Goal: Navigation & Orientation: Find specific page/section

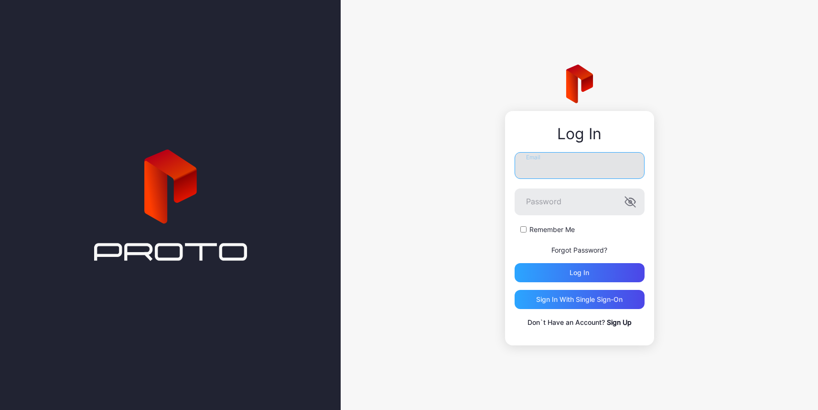
click at [542, 169] on input "Email" at bounding box center [580, 165] width 130 height 27
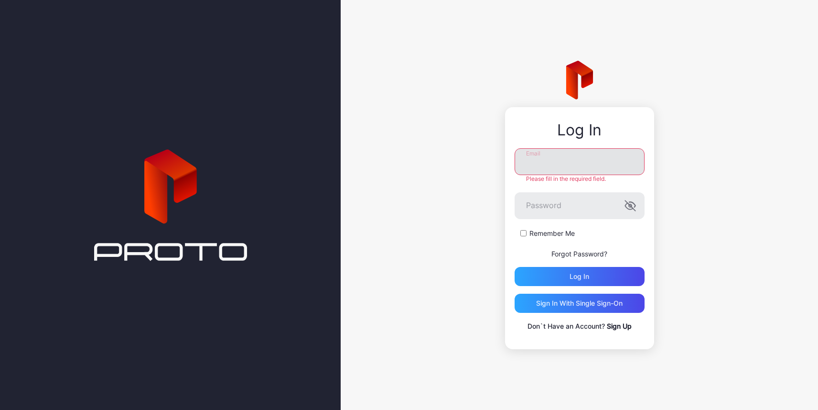
type input "**********"
click at [566, 270] on div "Log in" at bounding box center [580, 276] width 130 height 19
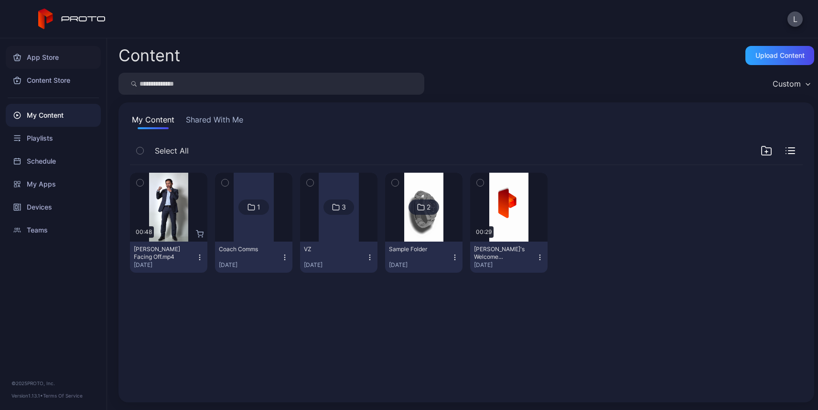
click at [53, 59] on div "App Store" at bounding box center [53, 57] width 95 height 23
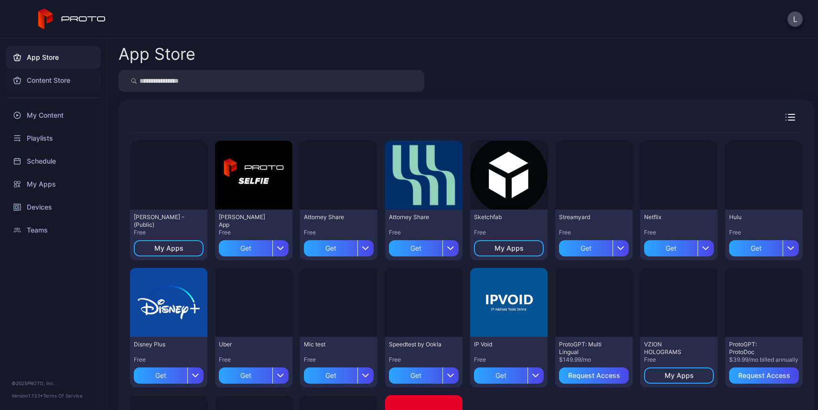
click at [54, 80] on div "Content Store" at bounding box center [53, 80] width 95 height 23
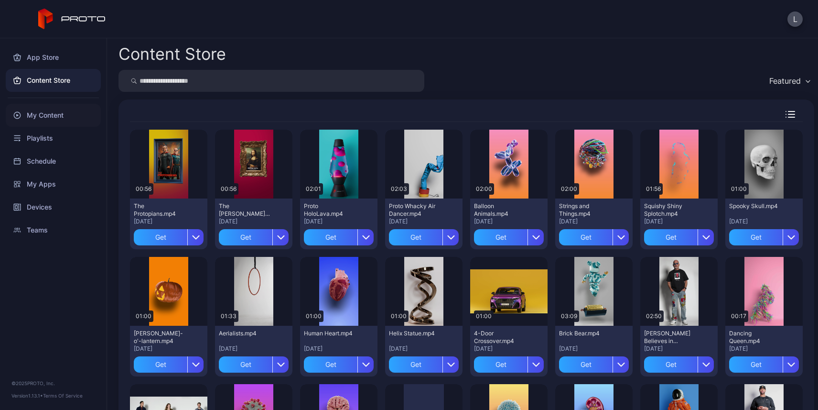
click at [44, 112] on div "My Content" at bounding box center [53, 115] width 95 height 23
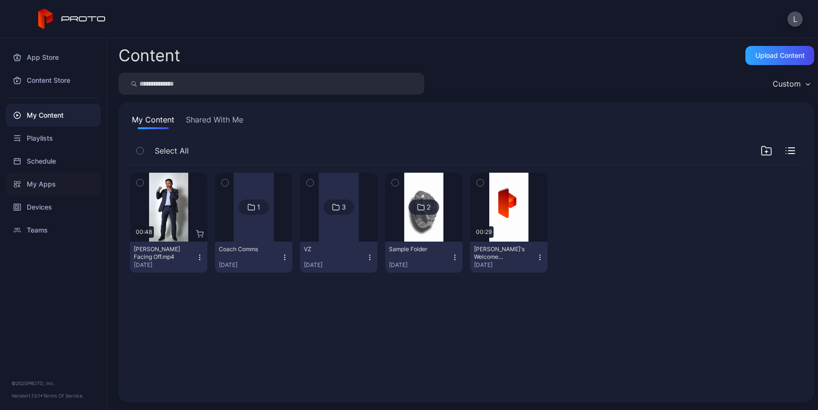
click at [41, 182] on div "My Apps" at bounding box center [53, 184] width 95 height 23
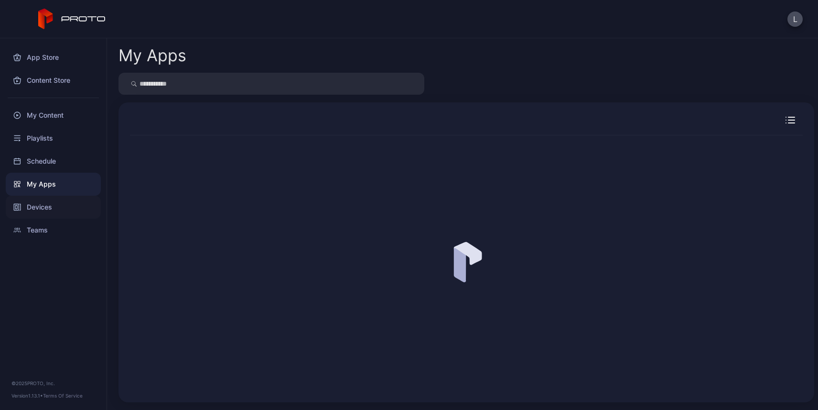
click at [40, 208] on div "Devices" at bounding box center [53, 207] width 95 height 23
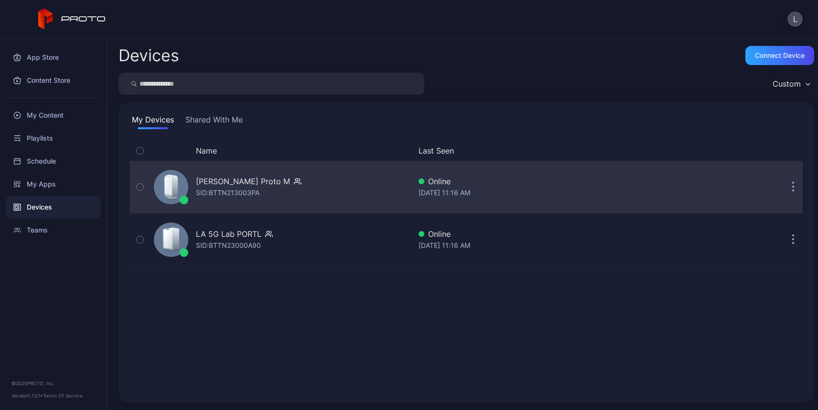
click at [789, 185] on button "button" at bounding box center [793, 186] width 19 height 19
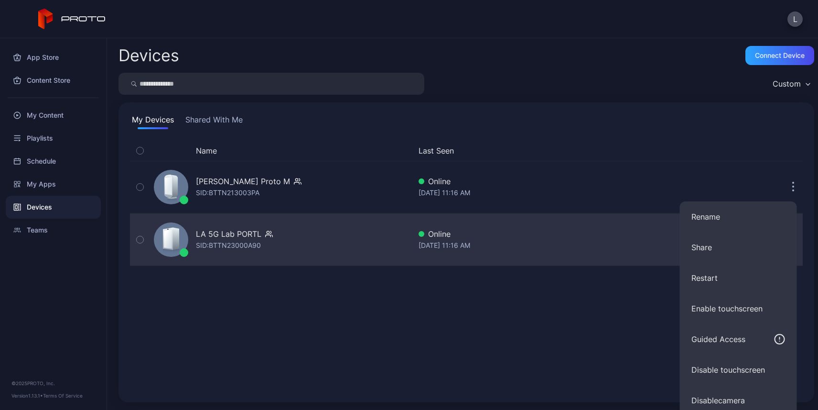
click at [644, 236] on div "Online" at bounding box center [551, 233] width 264 height 11
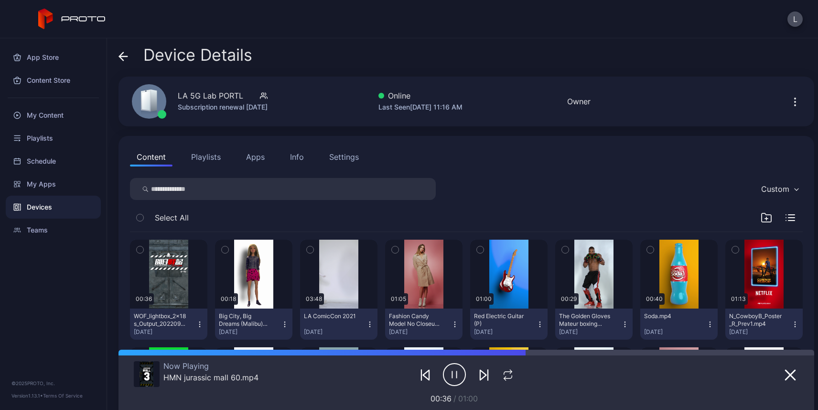
click at [790, 99] on icon "button" at bounding box center [795, 101] width 11 height 11
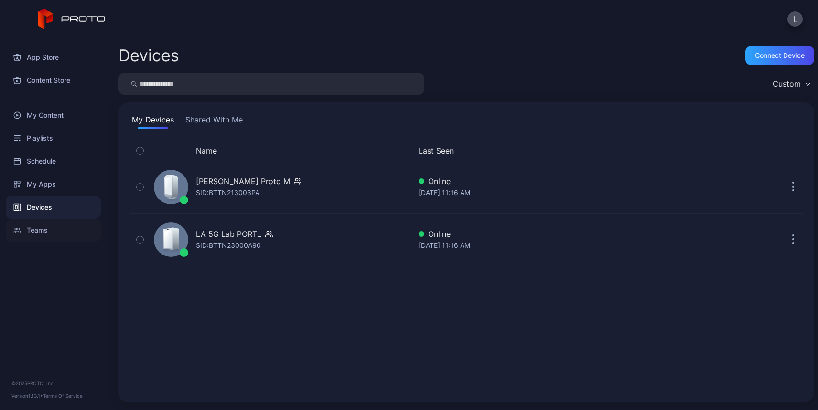
click at [35, 225] on div "Teams" at bounding box center [53, 229] width 95 height 23
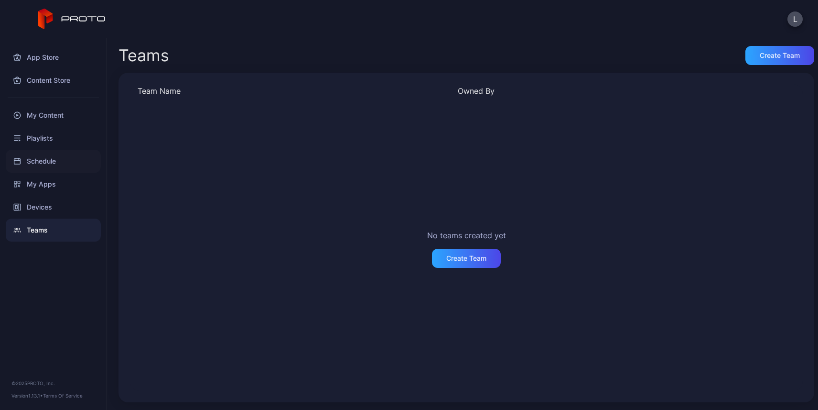
click at [57, 162] on div "Schedule" at bounding box center [53, 161] width 95 height 23
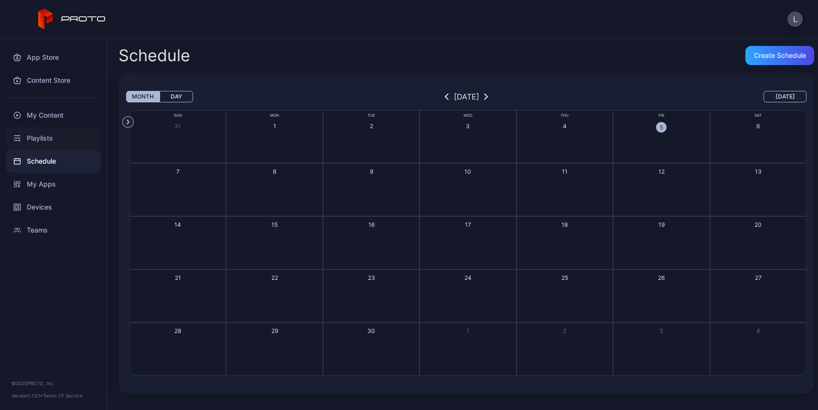
click at [56, 141] on div "Playlists" at bounding box center [53, 138] width 95 height 23
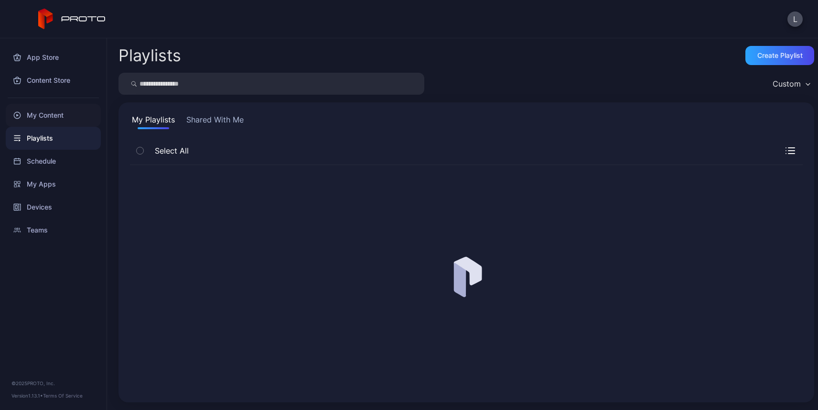
click at [58, 120] on div "My Content" at bounding box center [53, 115] width 95 height 23
